Goal: Check status: Check status

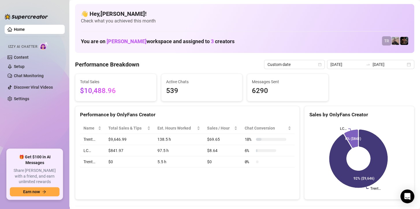
scroll to position [58, 0]
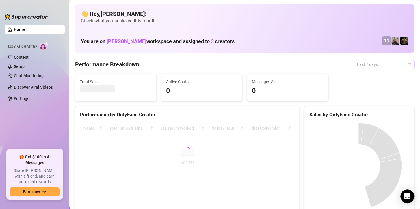
click at [368, 64] on span "Last 7 days" at bounding box center [384, 64] width 54 height 9
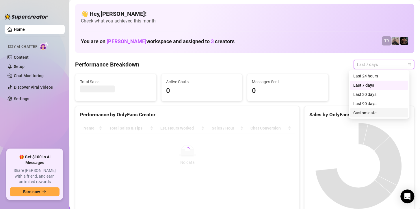
click at [358, 117] on div "Custom date" at bounding box center [378, 112] width 58 height 9
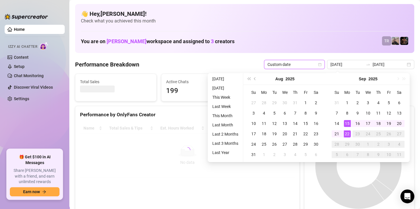
click at [347, 133] on div "22" at bounding box center [346, 134] width 7 height 7
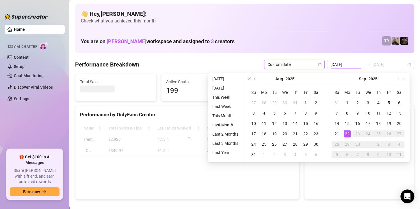
type input "[DATE]"
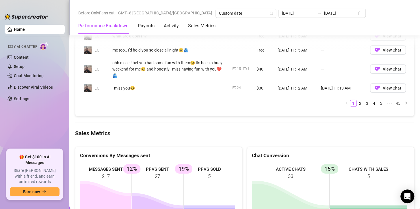
scroll to position [750, 0]
